Goal: Find specific page/section: Find specific page/section

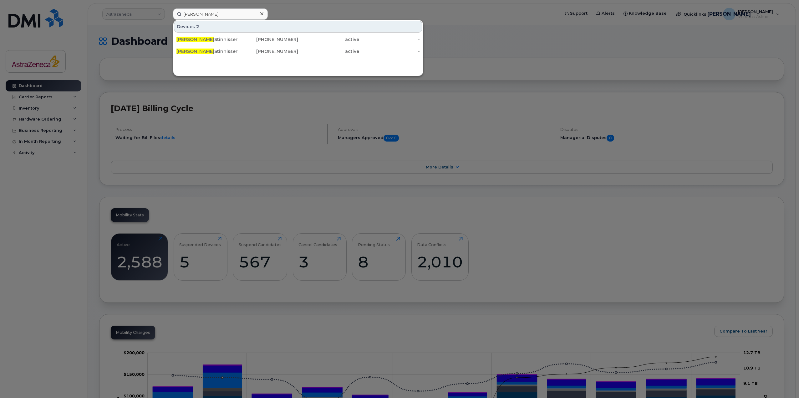
click at [232, 18] on input "holli" at bounding box center [220, 13] width 95 height 11
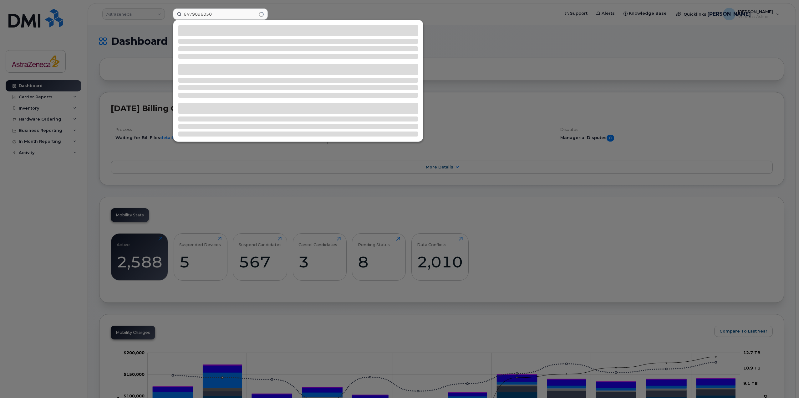
type input "6479096050"
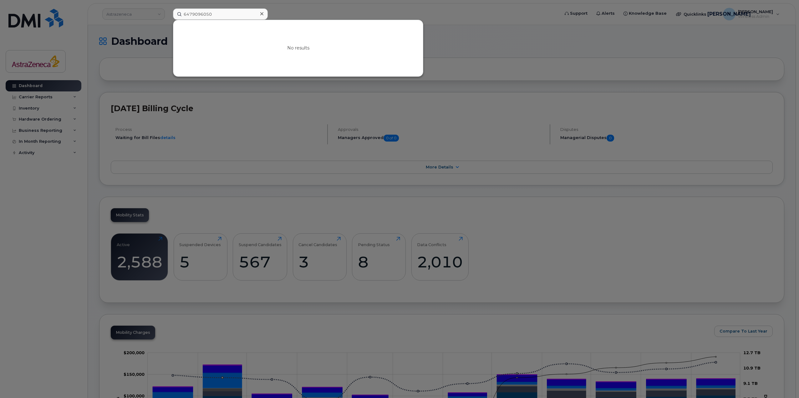
click at [201, 13] on input "6479096050" at bounding box center [220, 13] width 95 height 11
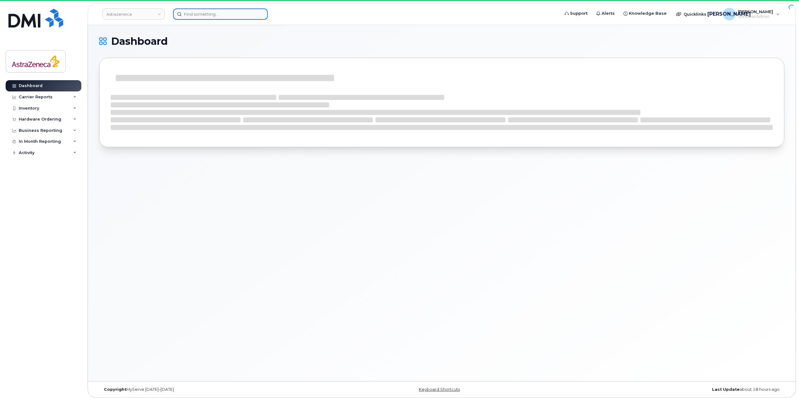
click at [224, 13] on input at bounding box center [220, 13] width 95 height 11
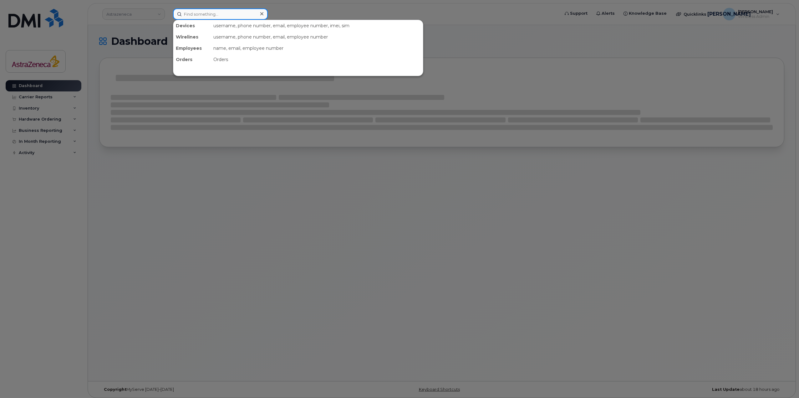
click at [224, 13] on input at bounding box center [220, 13] width 95 height 11
paste input "6479096050"
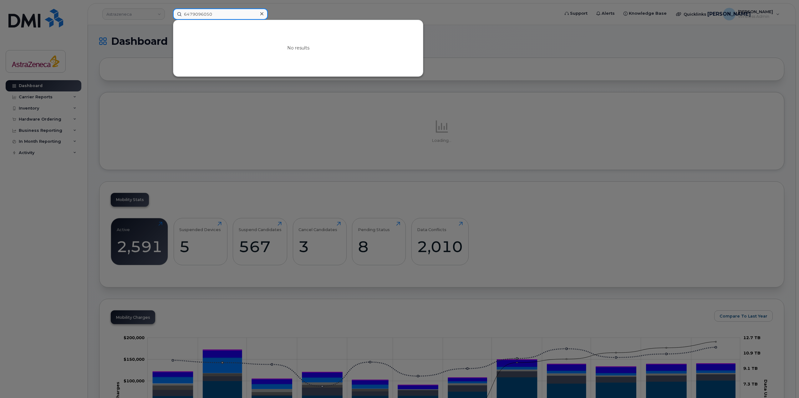
type input "6479096050"
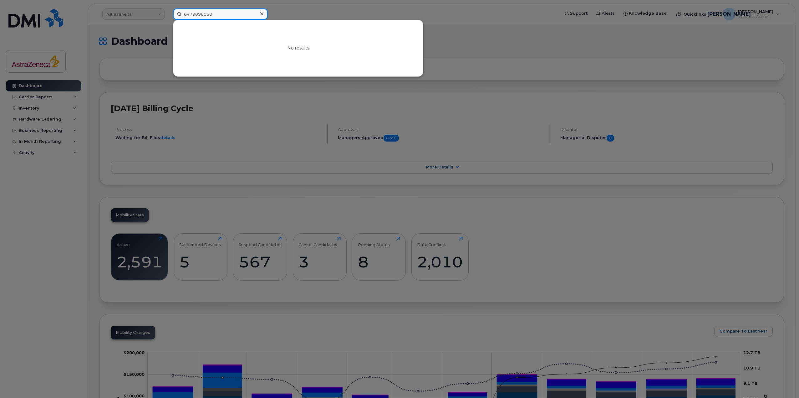
drag, startPoint x: 231, startPoint y: 13, endPoint x: 132, endPoint y: 11, distance: 99.2
click at [168, 11] on div "6479096050 No results" at bounding box center [364, 13] width 392 height 11
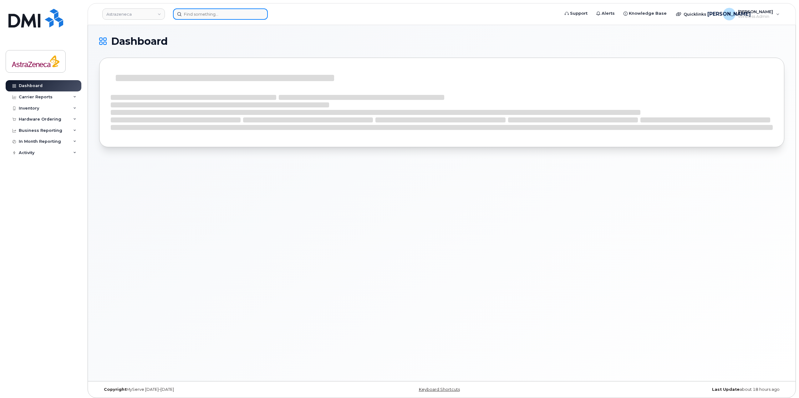
click at [243, 12] on input at bounding box center [220, 13] width 95 height 11
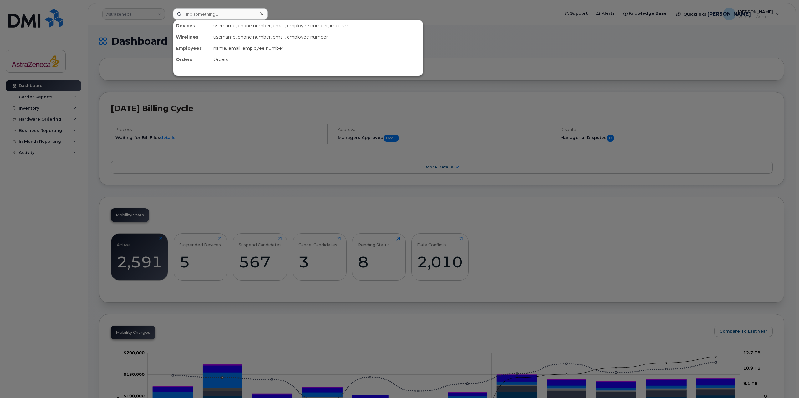
drag, startPoint x: 798, startPoint y: 122, endPoint x: 599, endPoint y: 92, distance: 201.2
click at [798, 122] on div at bounding box center [399, 199] width 799 height 398
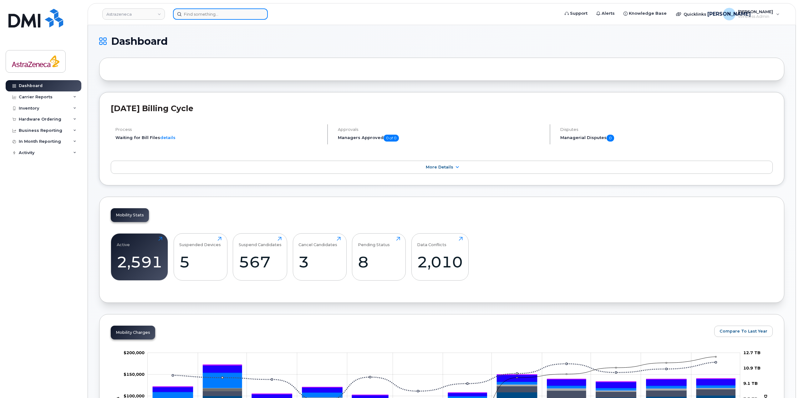
drag, startPoint x: 182, startPoint y: 17, endPoint x: 210, endPoint y: 19, distance: 27.6
click at [184, 17] on input at bounding box center [220, 13] width 95 height 11
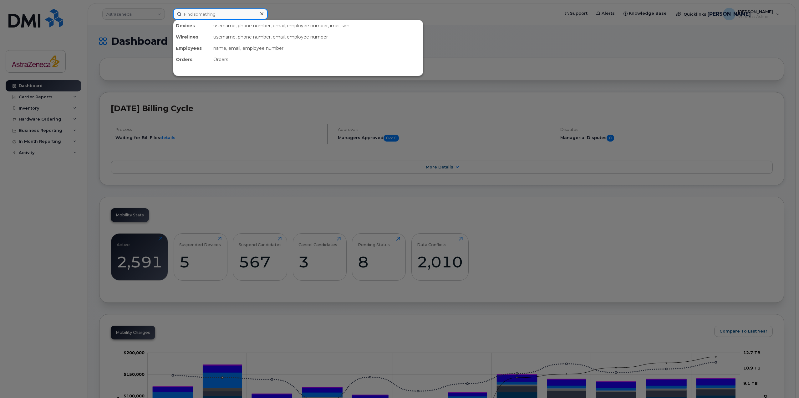
paste input "Priya Vaidyanathan"
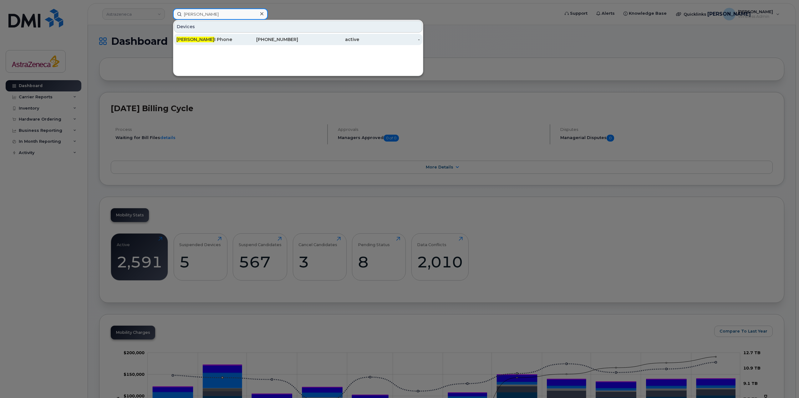
type input "Priya Vaidyanathan"
click at [217, 42] on div "Priya Vaidyanathan I Phone" at bounding box center [206, 39] width 61 height 11
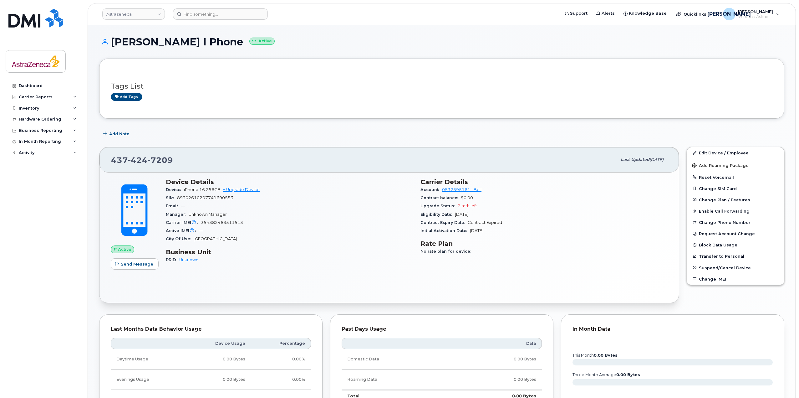
drag, startPoint x: 507, startPoint y: 231, endPoint x: 469, endPoint y: 230, distance: 38.2
click at [469, 230] on div "Initial Activation Date [DATE]" at bounding box center [544, 231] width 247 height 8
drag, startPoint x: 223, startPoint y: 21, endPoint x: 223, endPoint y: 17, distance: 4.4
click at [223, 21] on header "Astrazeneca Support Alerts Knowledge Base Quicklinks Suspend / Cancel Device Ch…" at bounding box center [442, 14] width 708 height 22
click at [223, 16] on input at bounding box center [220, 13] width 95 height 11
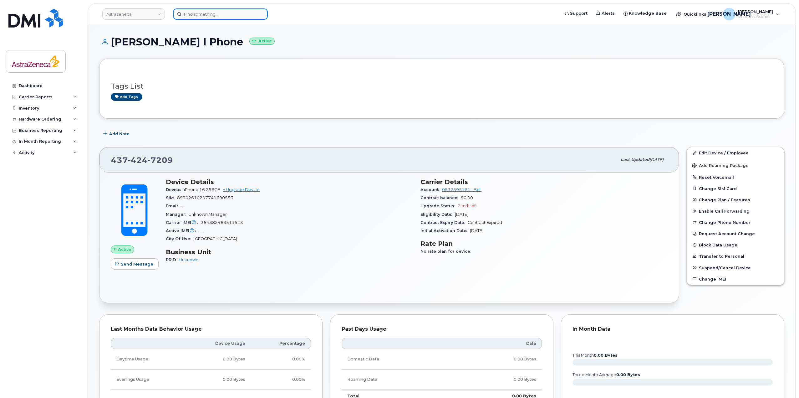
paste input "[PERSON_NAME]"
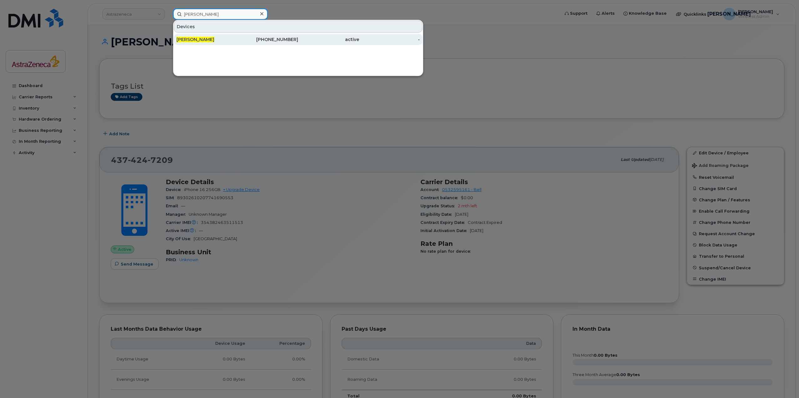
type input "[PERSON_NAME]"
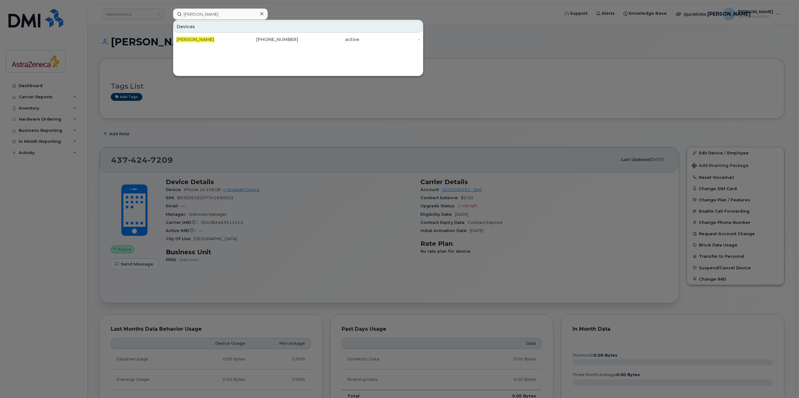
drag, startPoint x: 228, startPoint y: 40, endPoint x: 267, endPoint y: 106, distance: 77.0
click at [228, 40] on div "[PERSON_NAME]" at bounding box center [206, 39] width 61 height 6
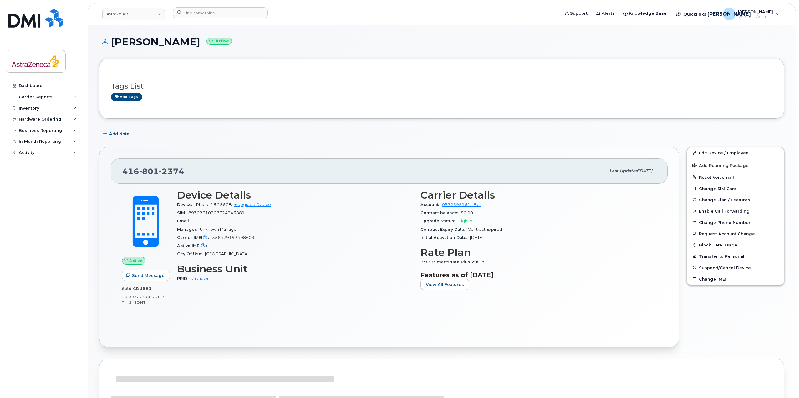
drag, startPoint x: 508, startPoint y: 239, endPoint x: 464, endPoint y: 237, distance: 44.2
click at [464, 237] on div "Initial Activation Date [DATE]" at bounding box center [539, 237] width 236 height 8
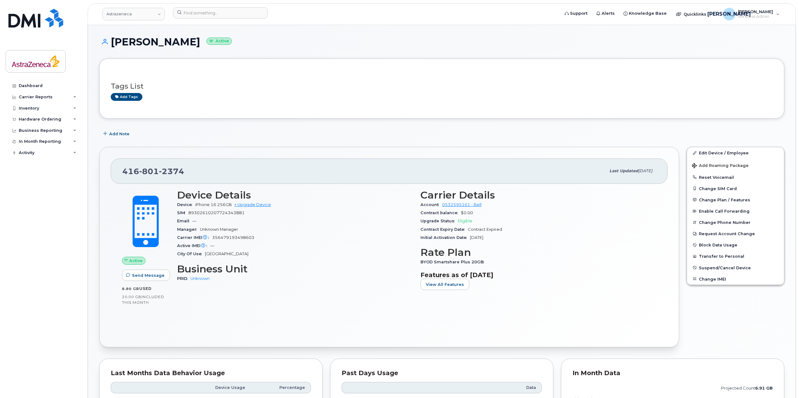
click at [497, 241] on div "Initial Activation Date [DATE]" at bounding box center [539, 237] width 236 height 8
drag, startPoint x: 498, startPoint y: 237, endPoint x: 464, endPoint y: 236, distance: 33.5
click at [464, 236] on div "Initial Activation Date [DATE]" at bounding box center [539, 237] width 236 height 8
click at [497, 243] on div "Carrier Details Account 0532595161 - Bell Contract balance $0.00 Upgrade Status…" at bounding box center [538, 242] width 243 height 113
